Goal: Task Accomplishment & Management: Manage account settings

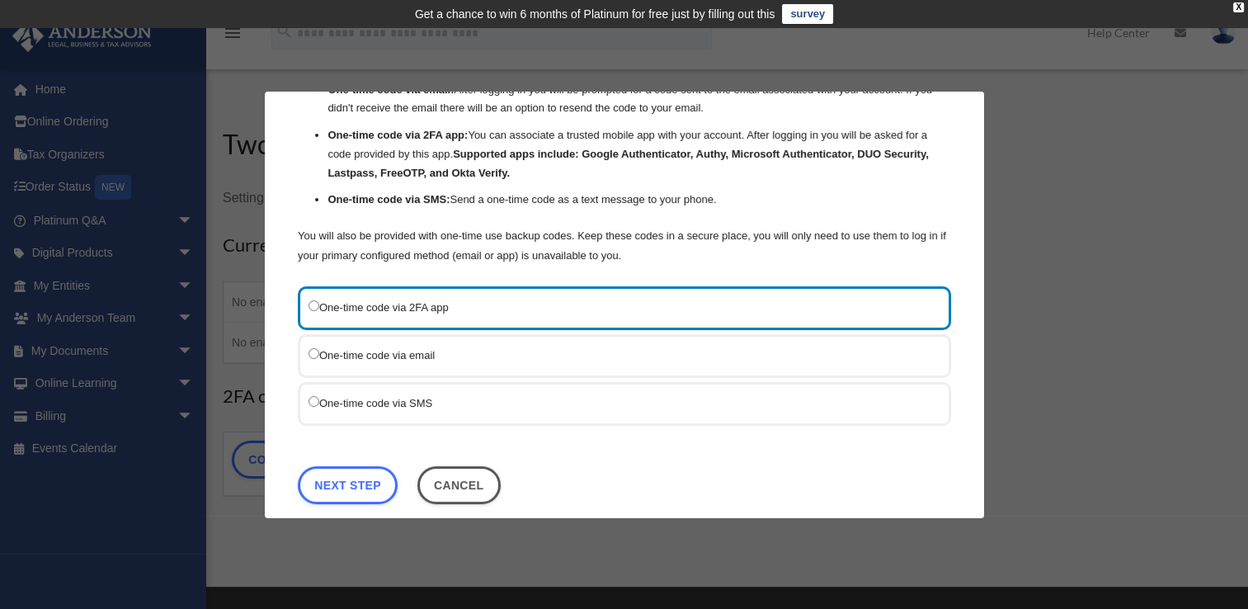
scroll to position [119, 0]
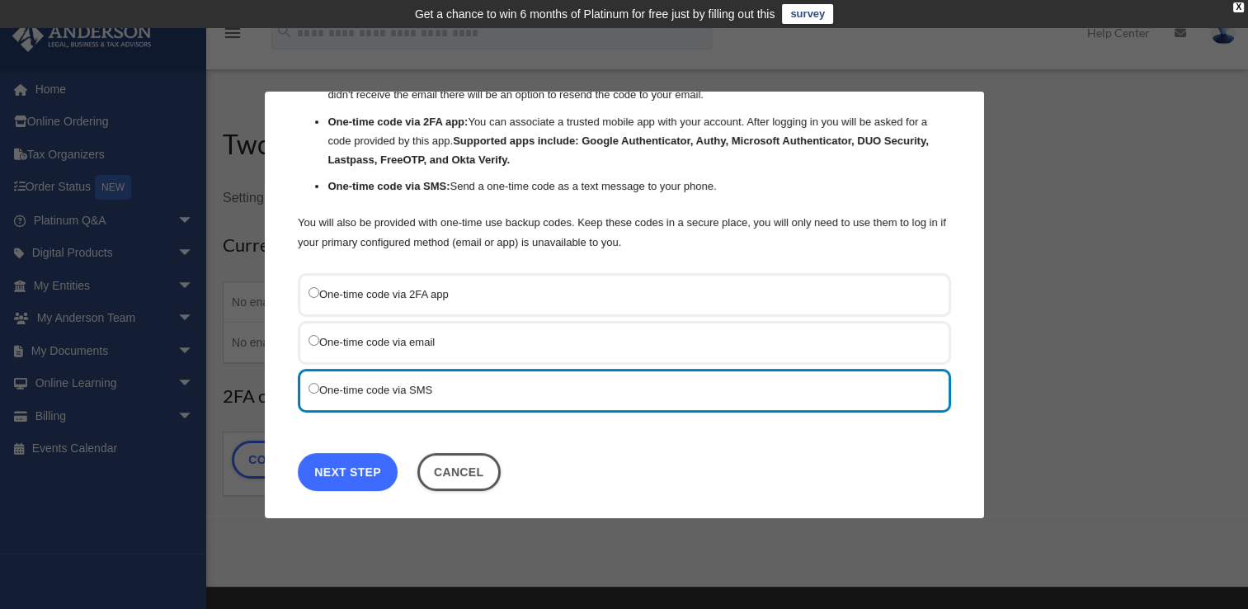
click at [363, 470] on link "Next Step" at bounding box center [348, 471] width 100 height 38
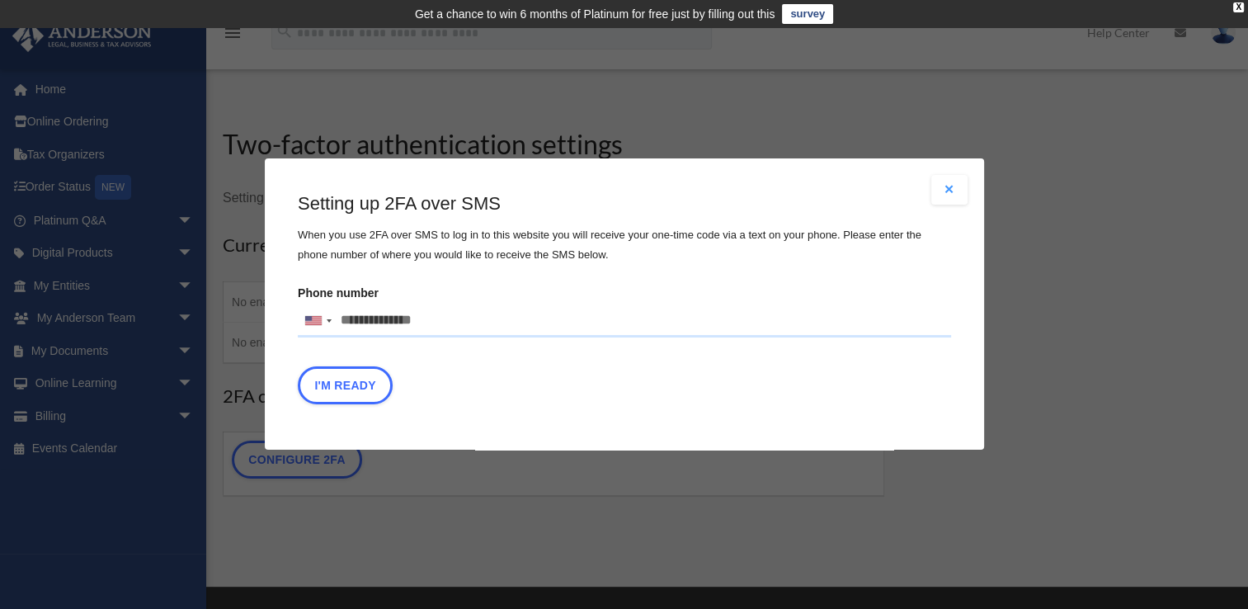
click at [363, 470] on div "Are you sure? Any unsaved changes will be lost! Yes No Choose the 2FA method Th…" at bounding box center [624, 304] width 1248 height 609
drag, startPoint x: 440, startPoint y: 325, endPoint x: 416, endPoint y: 325, distance: 23.9
click at [416, 325] on input "Phone number United States +1 United Kingdom +44 Afghanistan (‫افغانستان‬‎) +93…" at bounding box center [625, 320] width 654 height 33
drag, startPoint x: 439, startPoint y: 315, endPoint x: 286, endPoint y: 322, distance: 152.8
click at [286, 322] on div "Are you sure? Any unsaved changes will be lost! Yes No Choose the 2FA method Th…" at bounding box center [625, 303] width 720 height 291
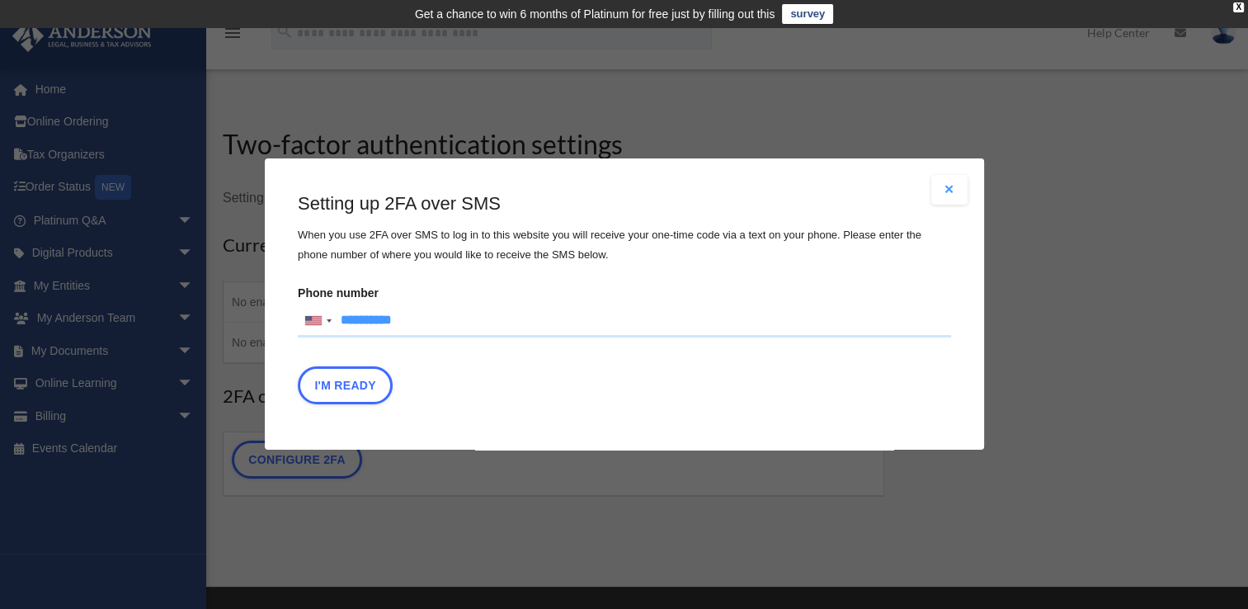
click at [363, 325] on input "**********" at bounding box center [625, 320] width 654 height 33
click at [370, 323] on input "**********" at bounding box center [625, 320] width 654 height 33
type input "**********"
click at [347, 386] on button "I'm Ready" at bounding box center [345, 386] width 95 height 38
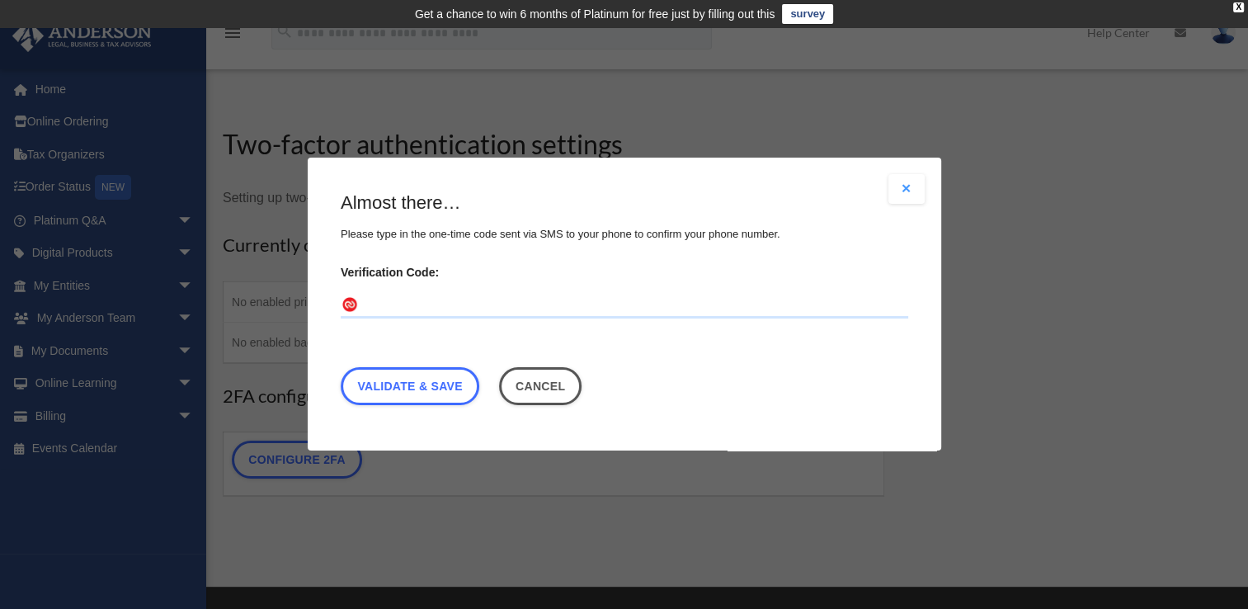
click at [377, 300] on input "Verification Code:" at bounding box center [625, 306] width 568 height 26
type input "******"
click at [441, 385] on link "Validate & Save" at bounding box center [410, 387] width 139 height 38
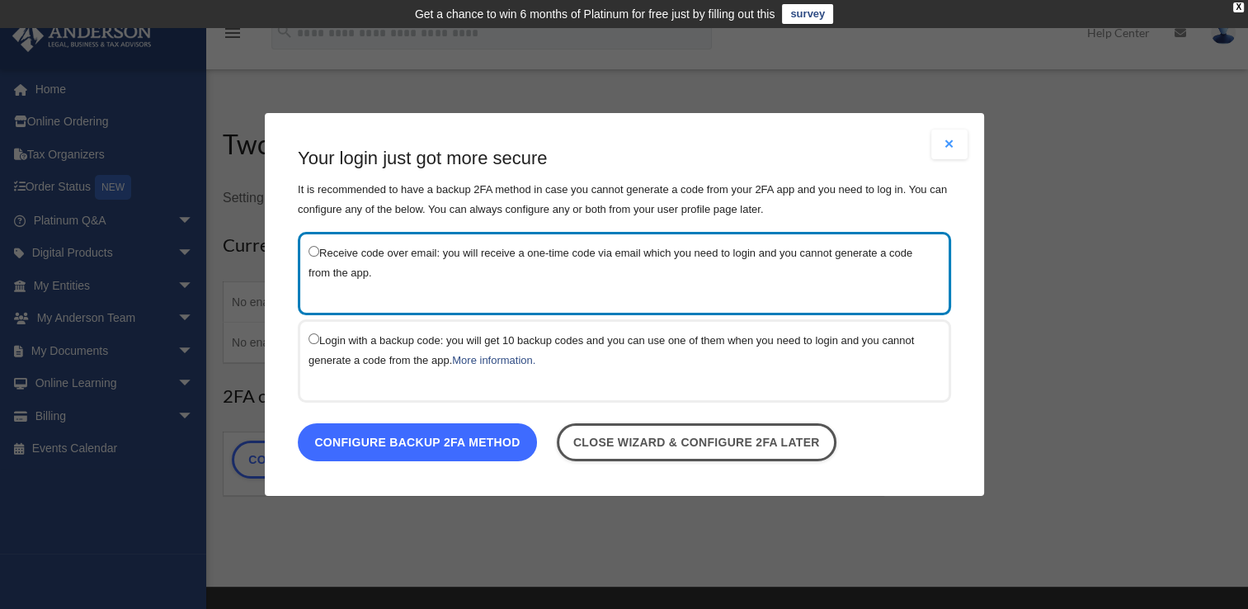
click at [425, 438] on link "Configure backup 2FA method" at bounding box center [417, 442] width 239 height 38
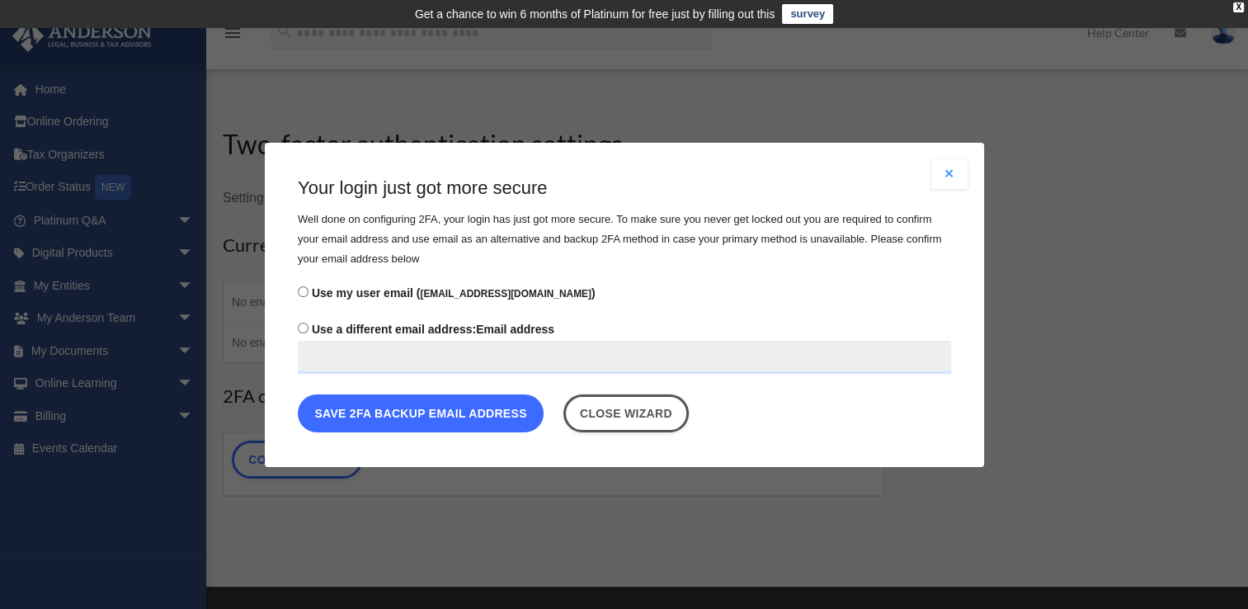
click at [432, 414] on button "Save 2FA backup email address" at bounding box center [421, 413] width 246 height 38
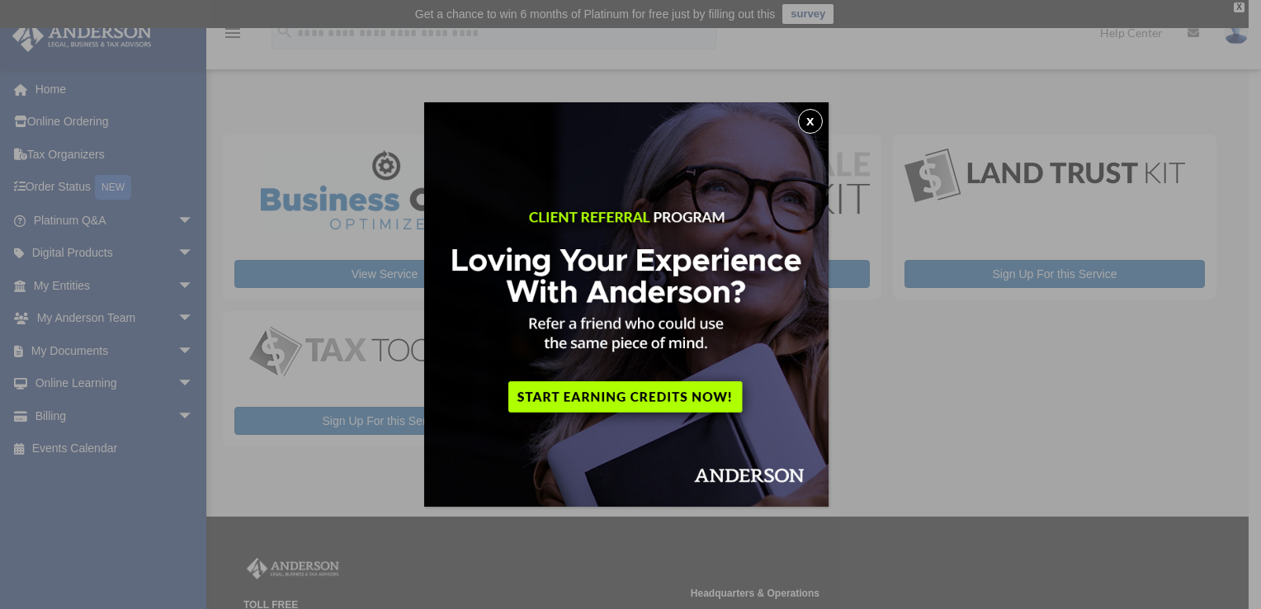
click at [814, 121] on button "x" at bounding box center [810, 121] width 25 height 25
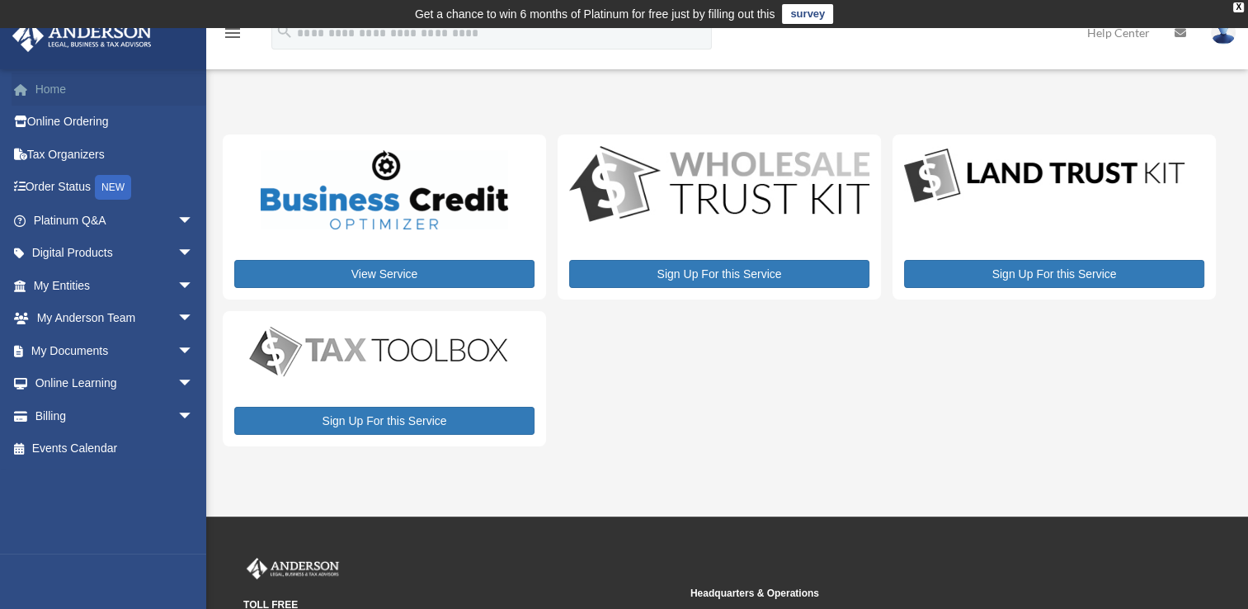
click at [49, 89] on link "Home" at bounding box center [115, 89] width 207 height 33
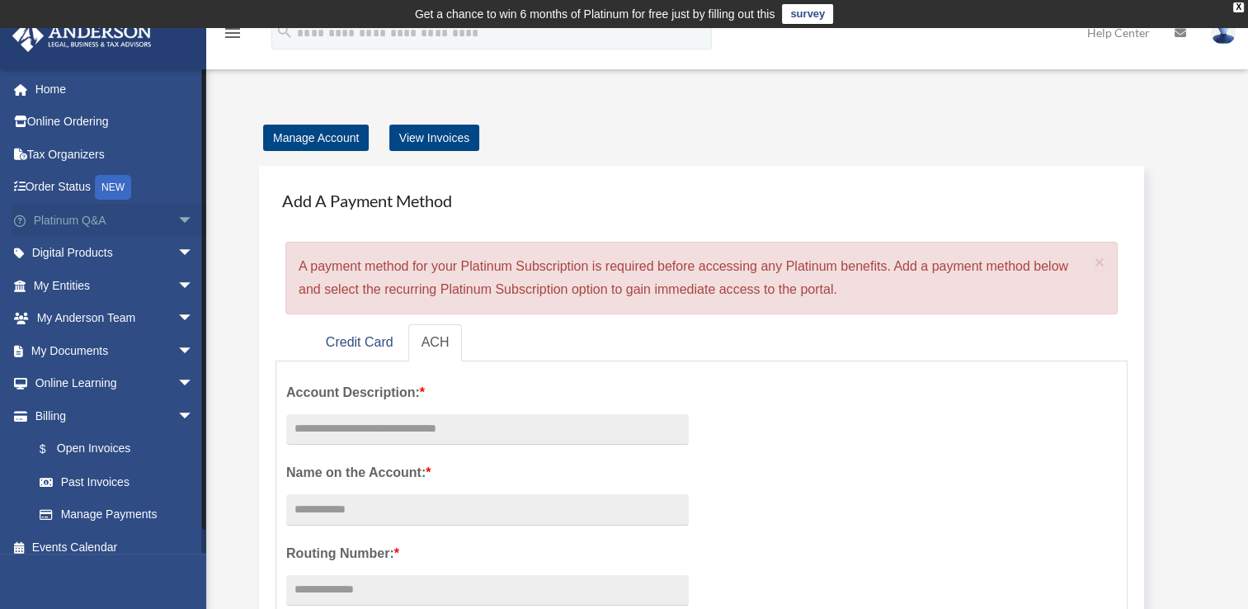
click at [177, 219] on span "arrow_drop_down" at bounding box center [193, 221] width 33 height 34
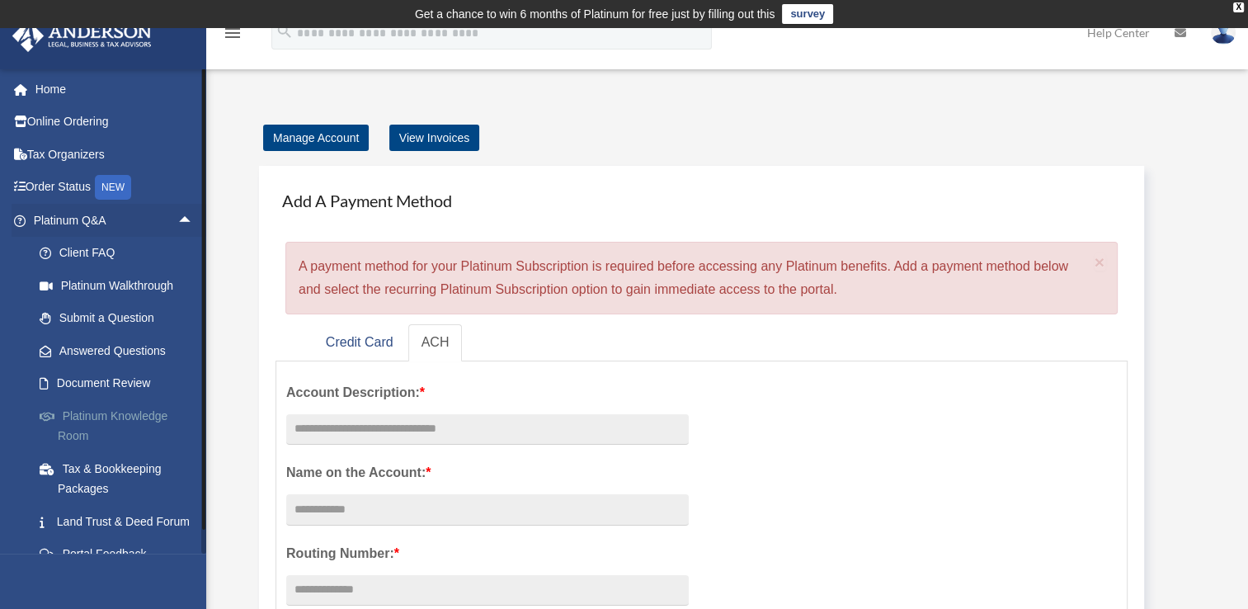
click at [67, 413] on link "Platinum Knowledge Room" at bounding box center [121, 425] width 196 height 53
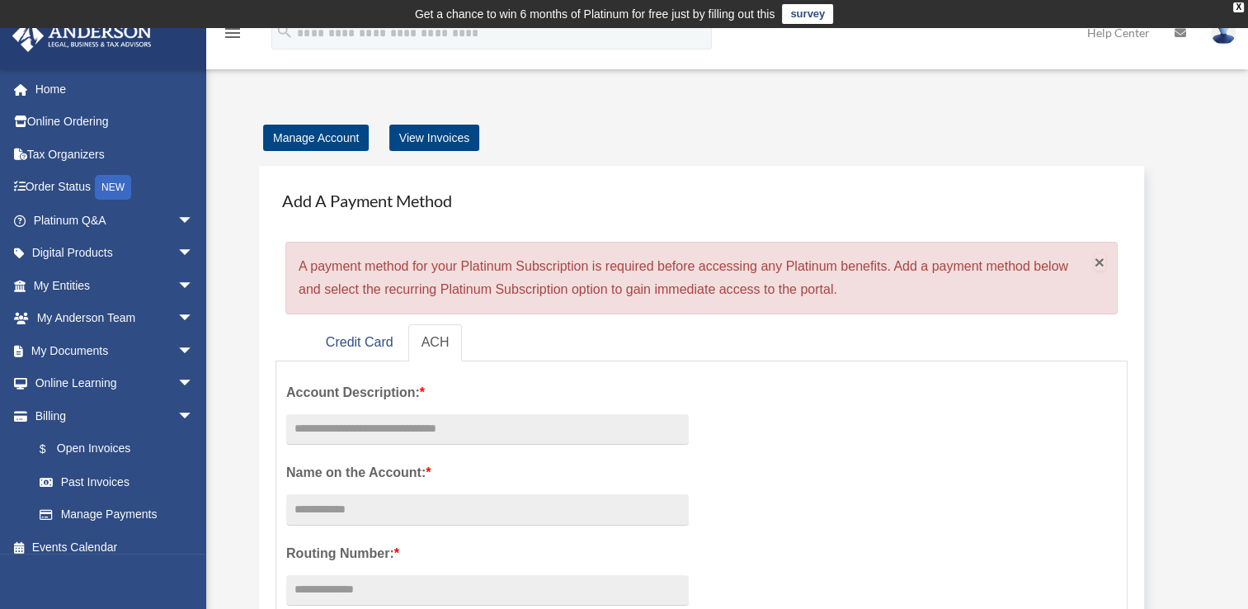
click at [1097, 262] on span "×" at bounding box center [1100, 261] width 11 height 19
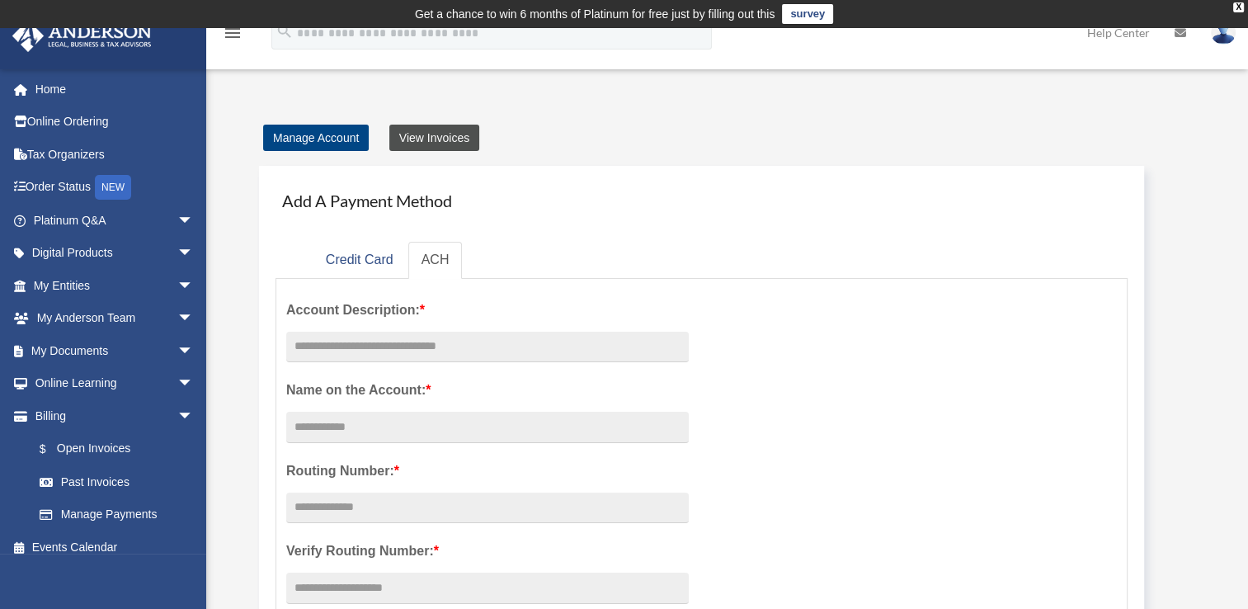
click at [441, 134] on link "View Invoices" at bounding box center [434, 138] width 90 height 26
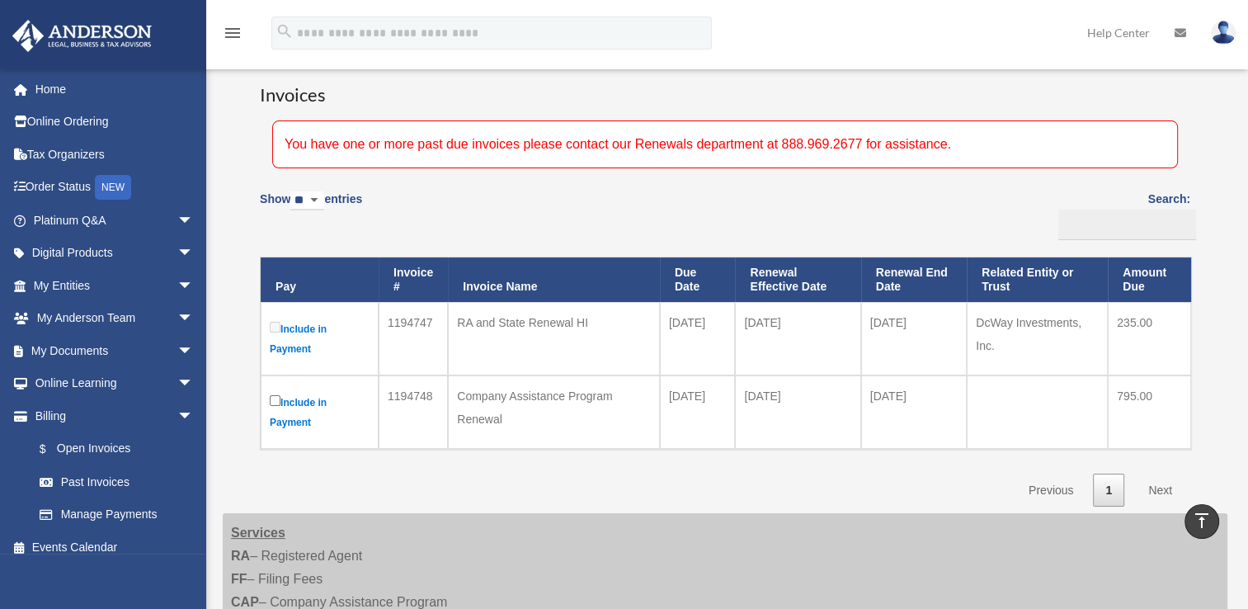
scroll to position [67, 0]
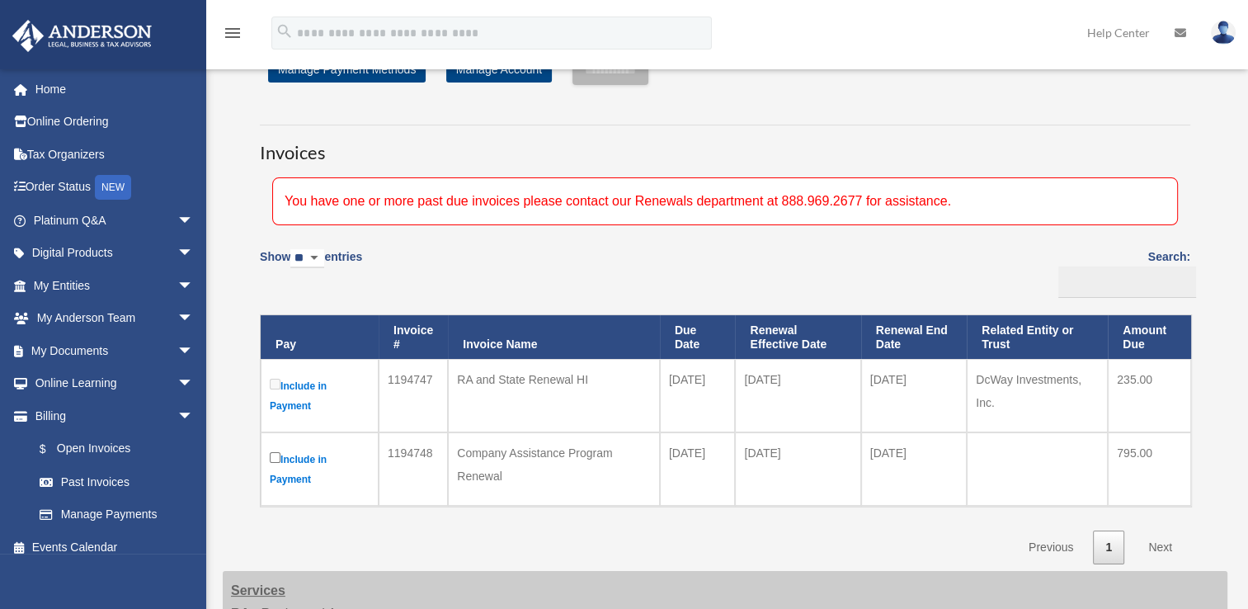
scroll to position [67, 0]
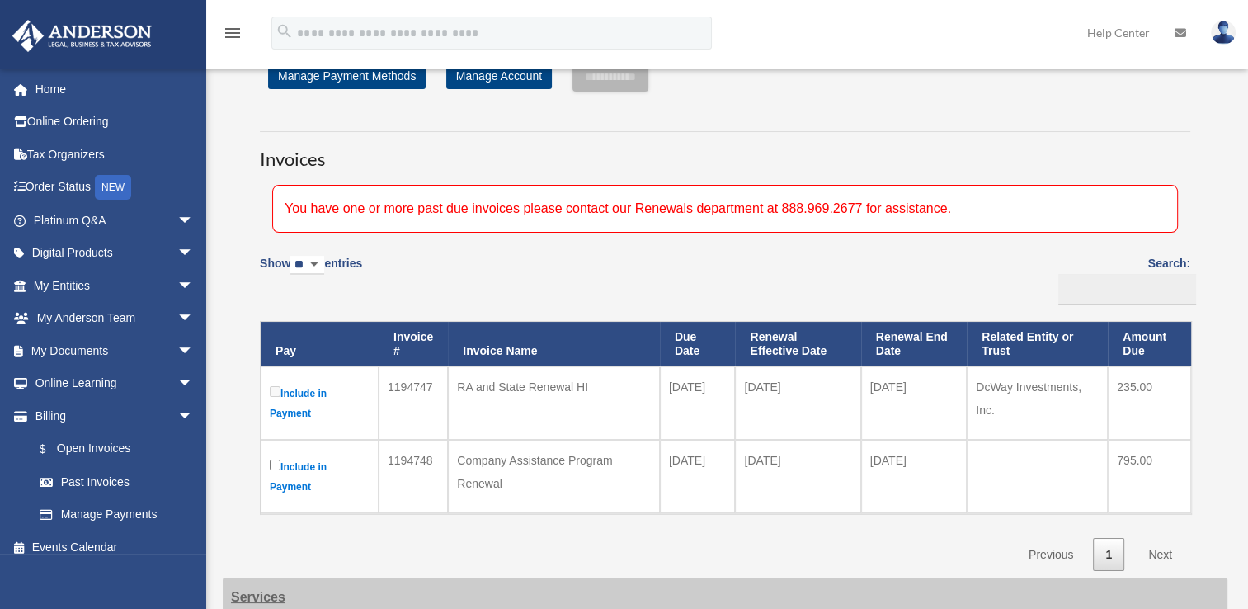
scroll to position [67, 0]
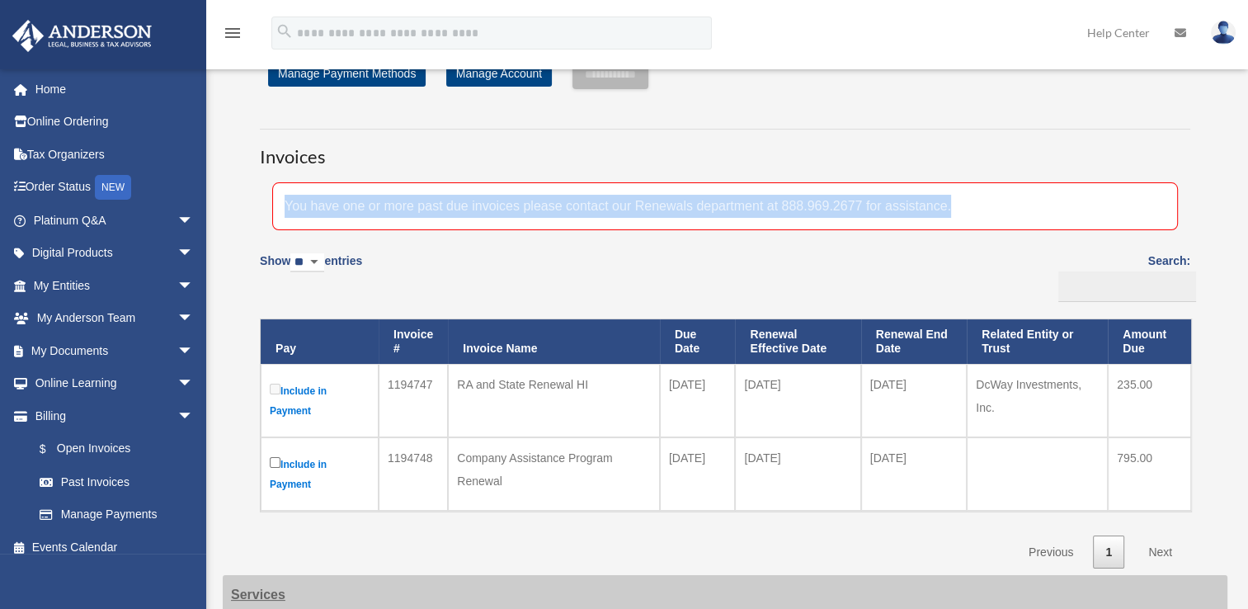
drag, startPoint x: 1245, startPoint y: 182, endPoint x: 1228, endPoint y: 94, distance: 89.2
click at [1228, 94] on div "**********" at bounding box center [727, 483] width 1042 height 904
click at [1219, 32] on img at bounding box center [1223, 33] width 25 height 24
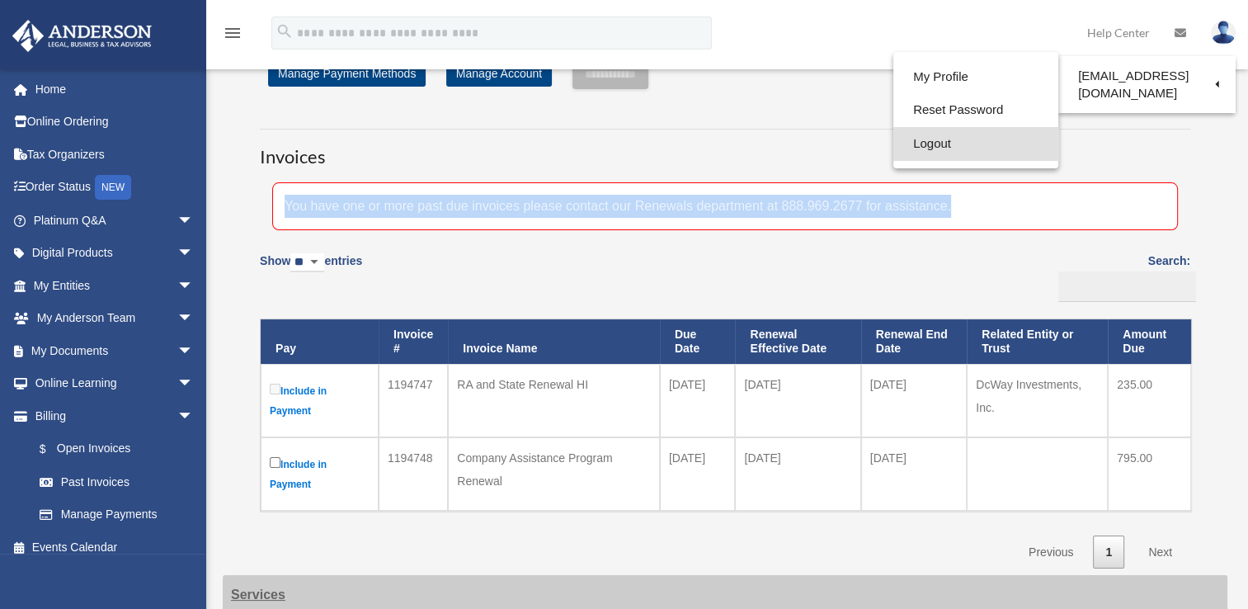
click at [941, 138] on link "Logout" at bounding box center [976, 144] width 165 height 34
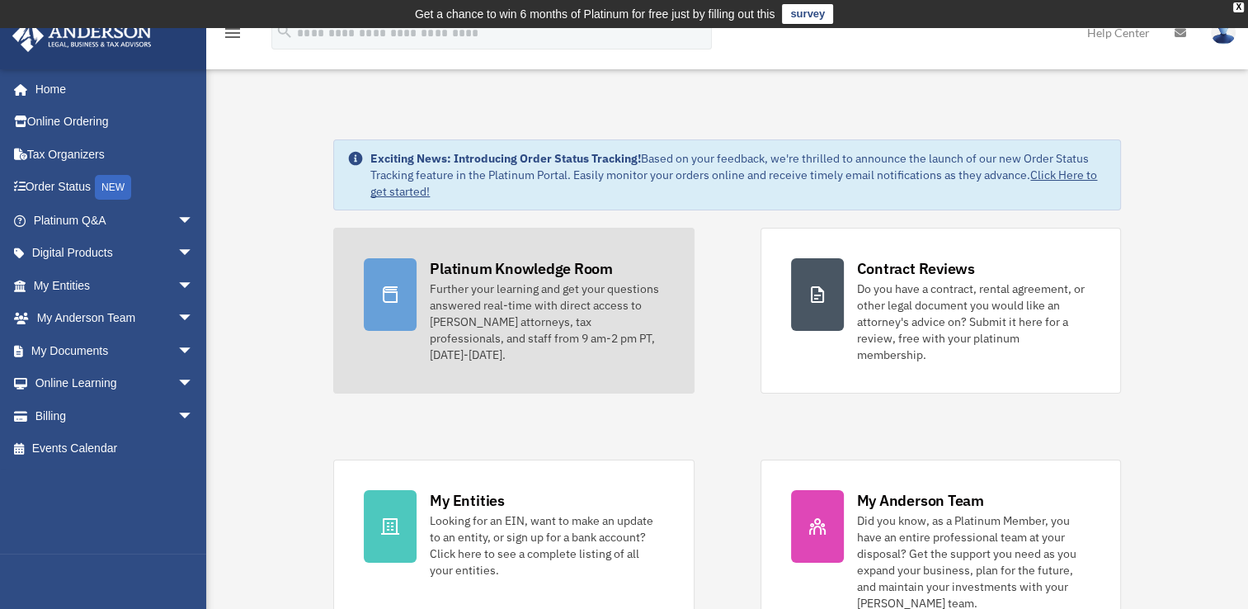
click at [521, 309] on div "Further your learning and get your questions answered real-time with direct acc…" at bounding box center [547, 322] width 234 height 83
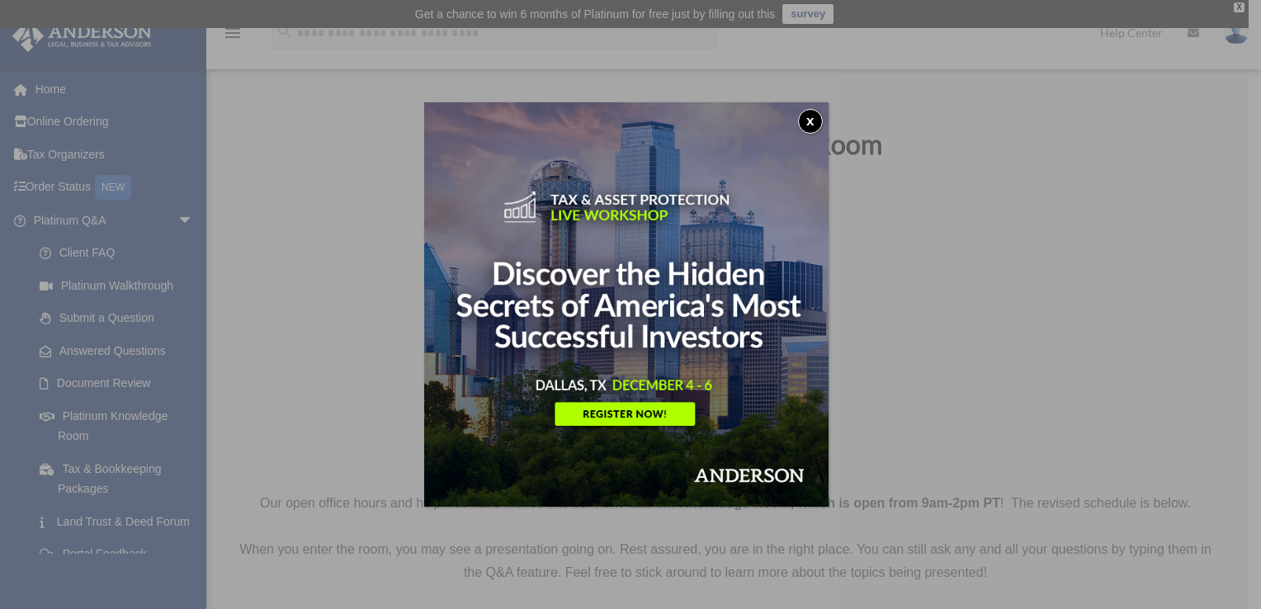
click at [805, 121] on button "x" at bounding box center [810, 121] width 25 height 25
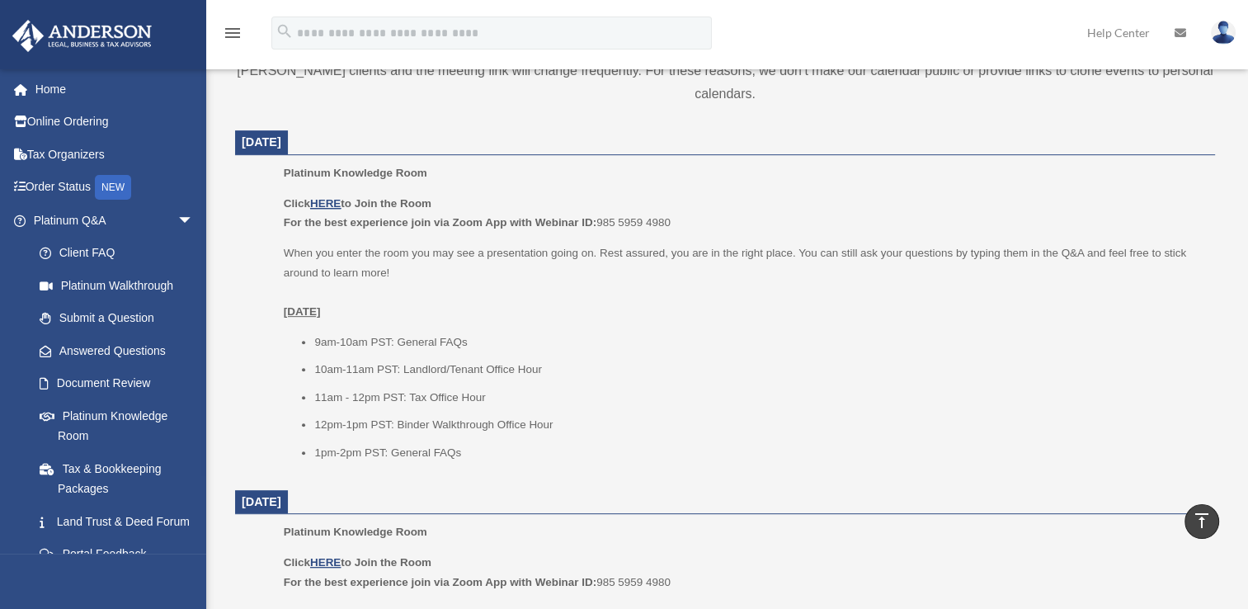
scroll to position [637, 0]
click at [935, 388] on ul "9am-10am PST: General FAQs 10am-11am PST: Landlord/Tenant Office Hour 11am - 12…" at bounding box center [744, 401] width 920 height 130
